Goal: Navigation & Orientation: Find specific page/section

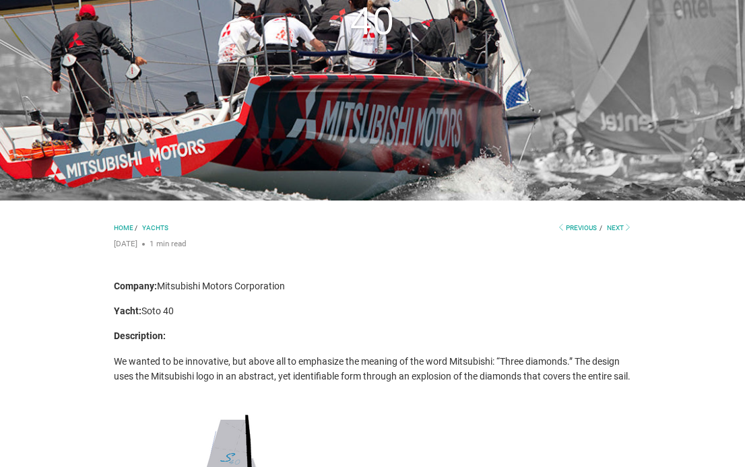
scroll to position [394, 0]
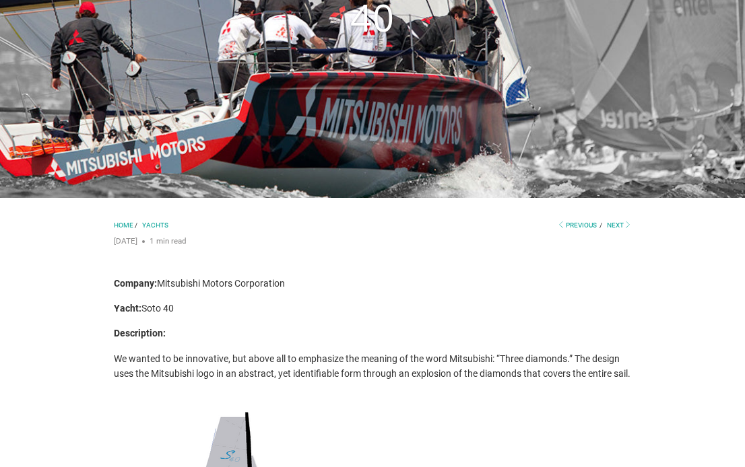
click at [160, 224] on span "Yachts" at bounding box center [155, 225] width 26 height 7
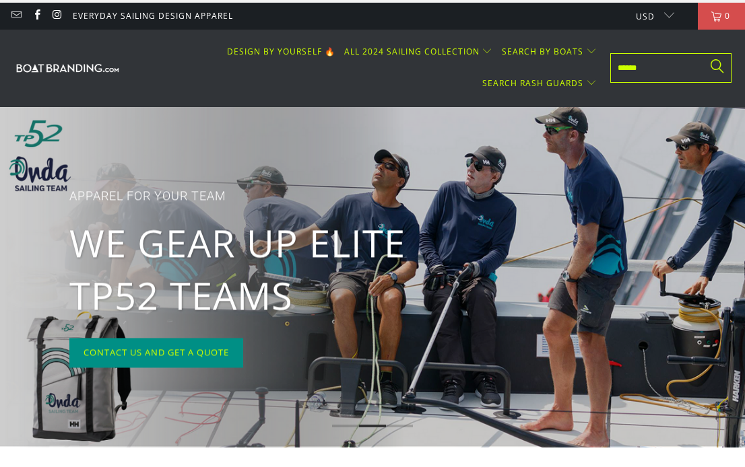
scroll to position [11, 0]
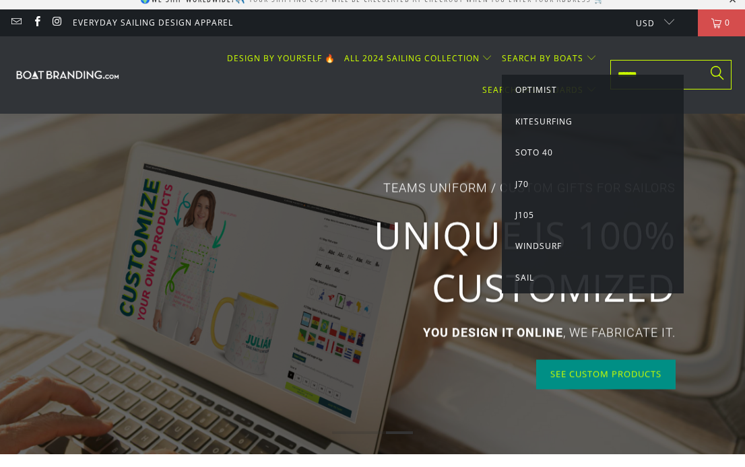
click at [532, 275] on span "Sail" at bounding box center [524, 277] width 19 height 11
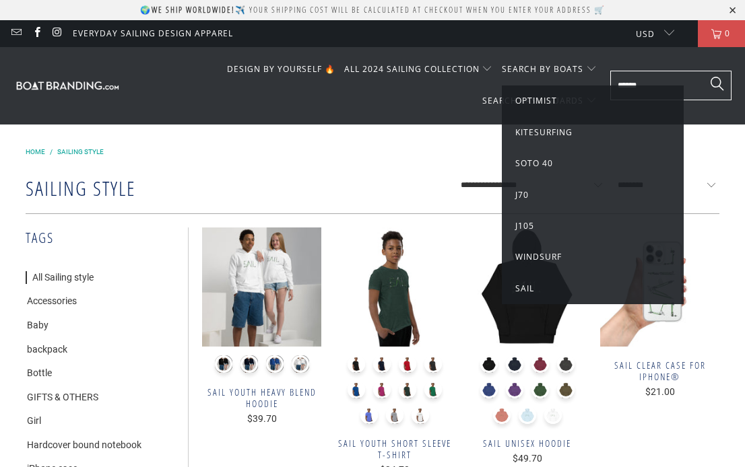
click at [547, 162] on span "Soto 40" at bounding box center [534, 163] width 38 height 11
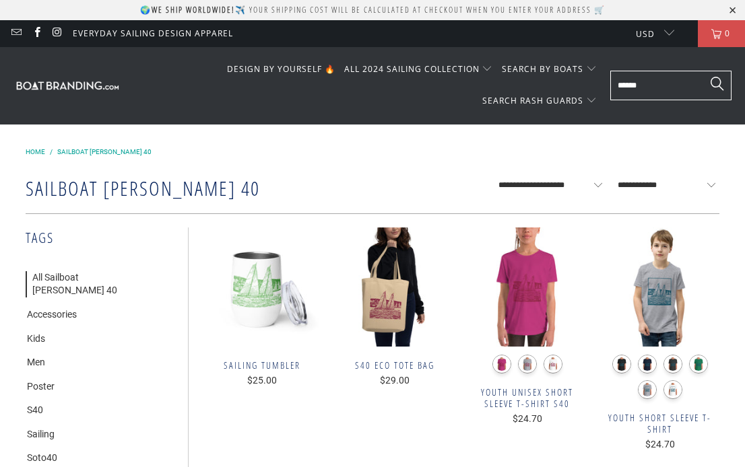
click at [85, 86] on img at bounding box center [67, 85] width 108 height 13
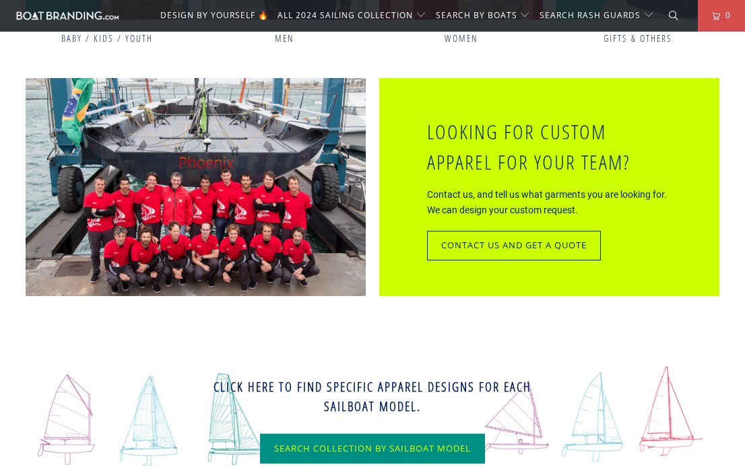
scroll to position [3738, 0]
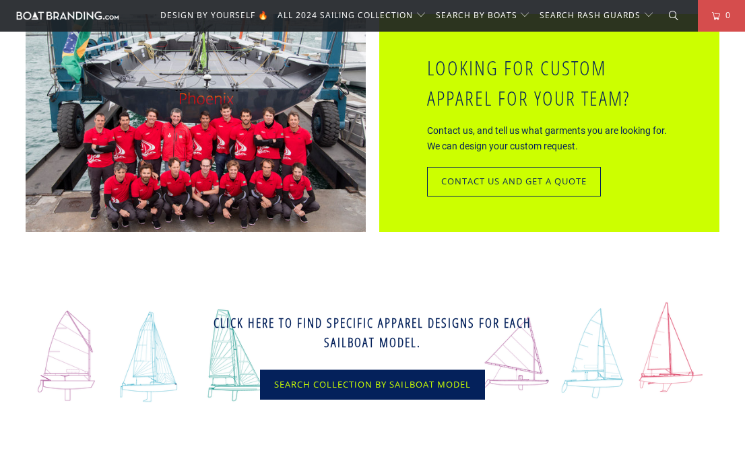
click at [436, 389] on link "Search Collection by sailboat model" at bounding box center [372, 385] width 225 height 30
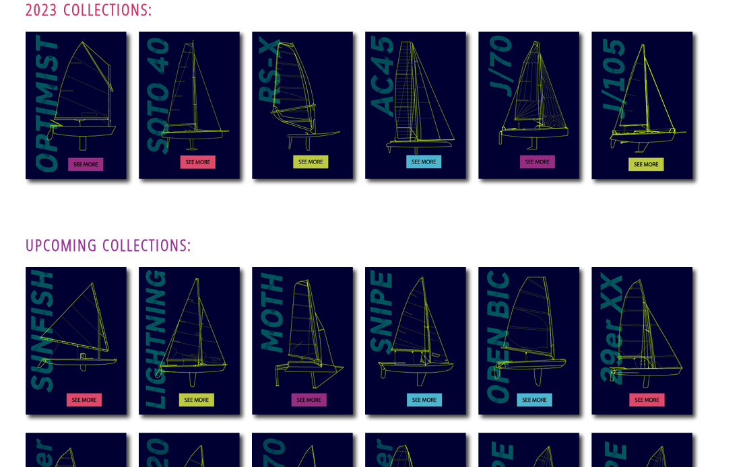
scroll to position [200, 0]
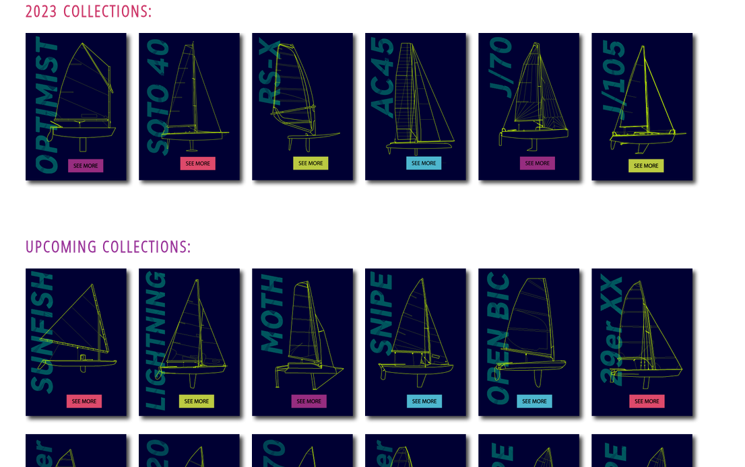
click at [226, 123] on img at bounding box center [195, 114] width 113 height 162
click at [413, 133] on img at bounding box center [421, 114] width 113 height 162
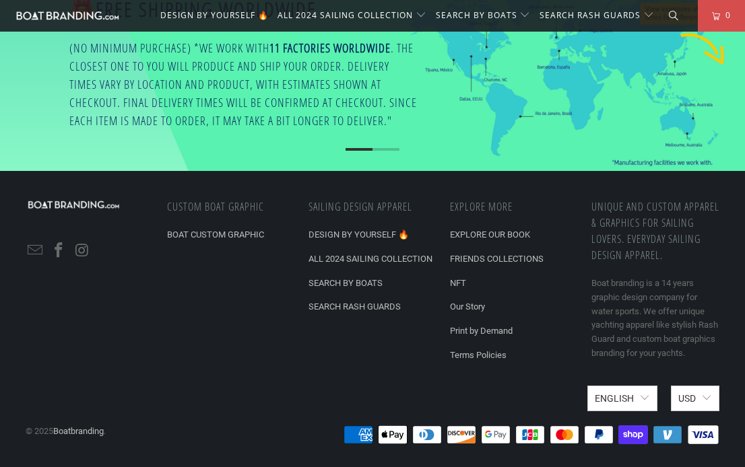
scroll to position [787, 0]
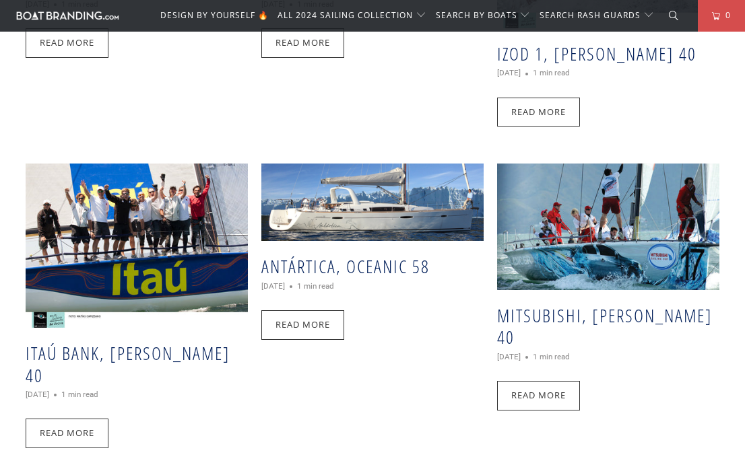
scroll to position [530, 0]
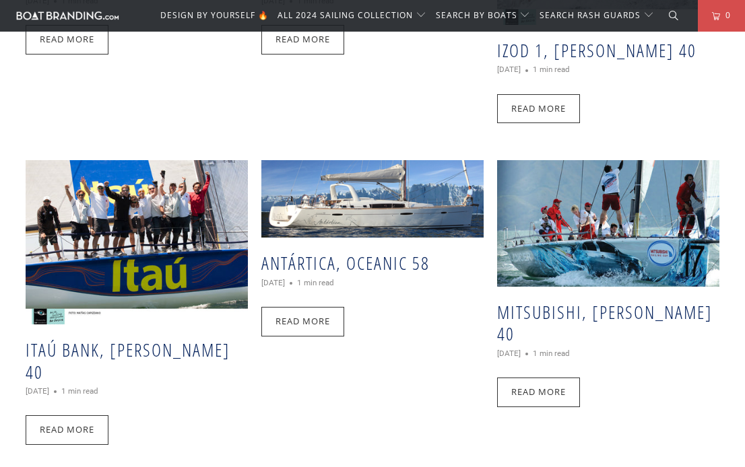
click at [653, 222] on img at bounding box center [608, 223] width 222 height 126
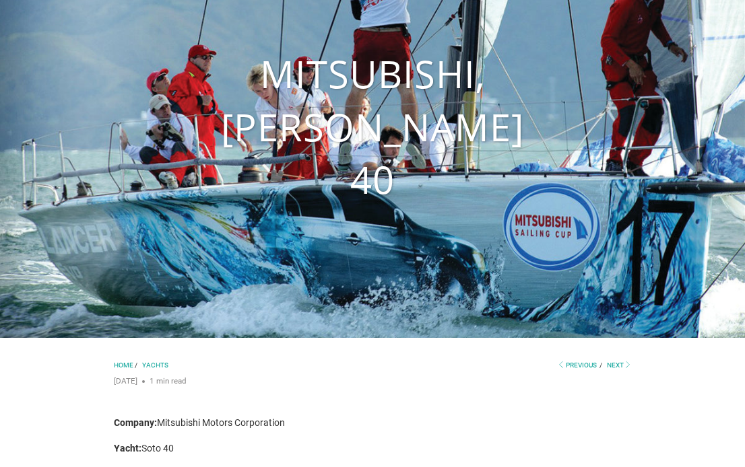
scroll to position [205, 0]
